Goal: Navigation & Orientation: Understand site structure

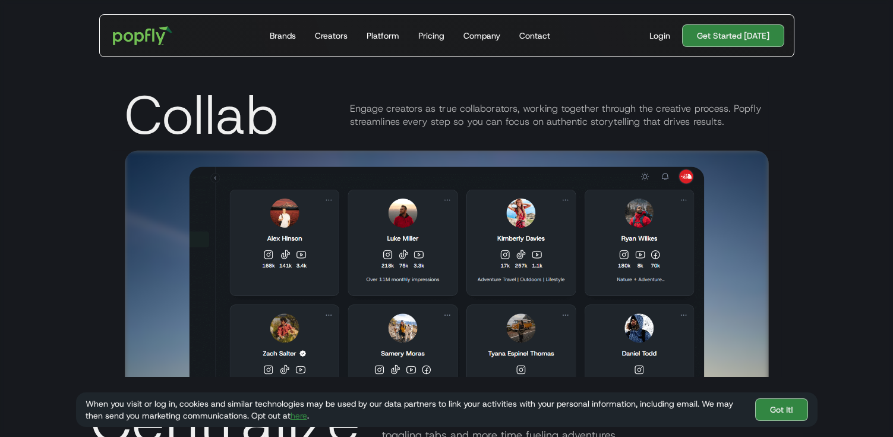
scroll to position [1677, 0]
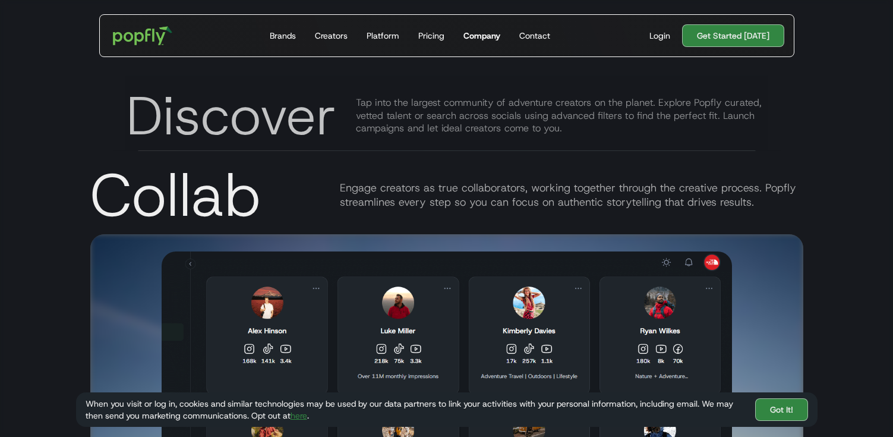
click at [483, 35] on div "Company" at bounding box center [481, 36] width 37 height 12
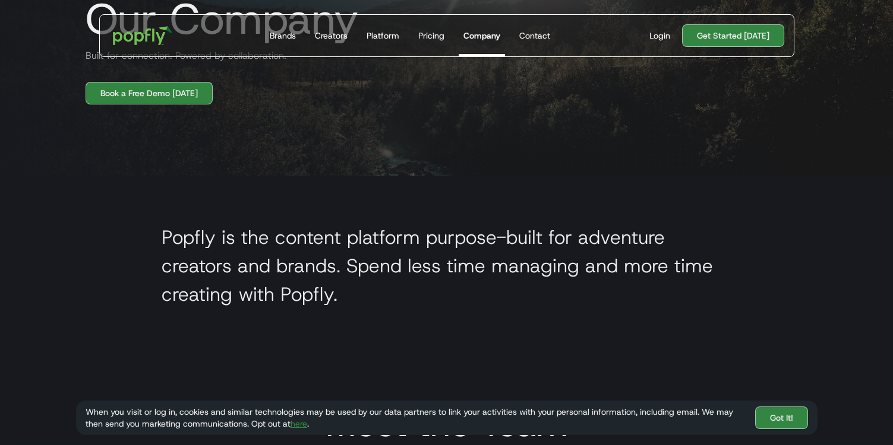
scroll to position [90, 0]
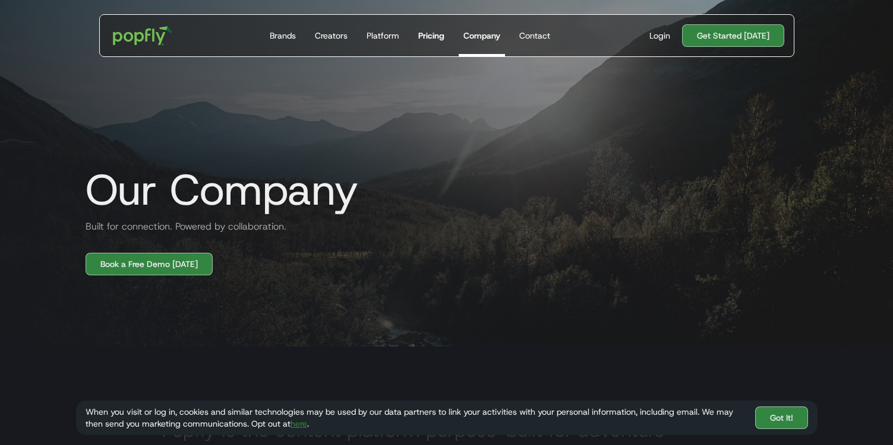
click at [428, 34] on div "Pricing" at bounding box center [431, 36] width 26 height 12
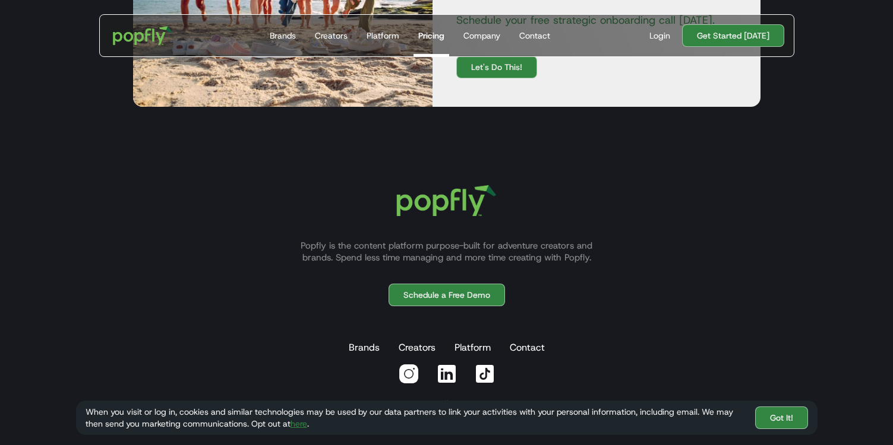
scroll to position [847, 0]
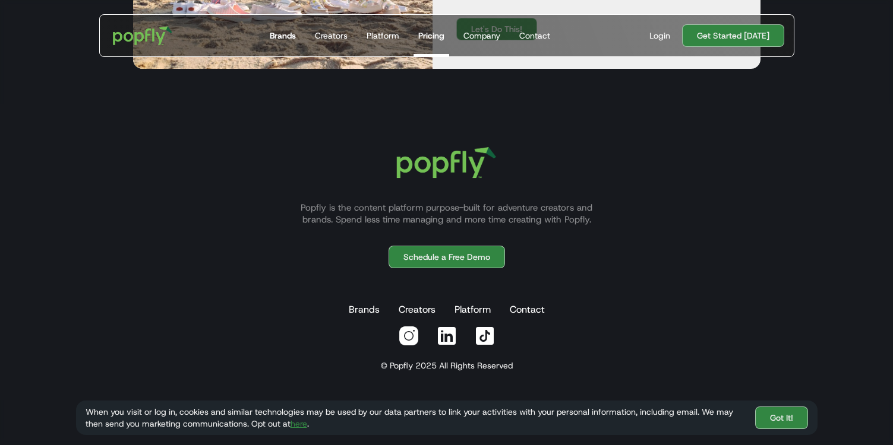
click at [278, 34] on div "Brands" at bounding box center [283, 36] width 26 height 12
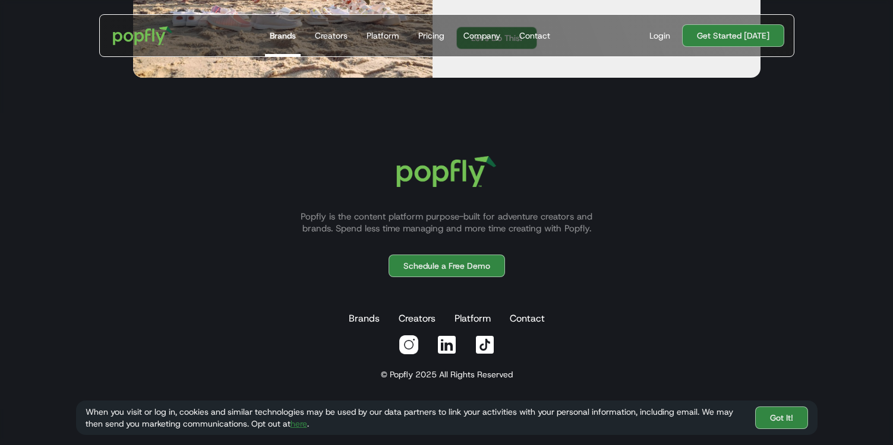
scroll to position [2216, 0]
